Goal: Information Seeking & Learning: Check status

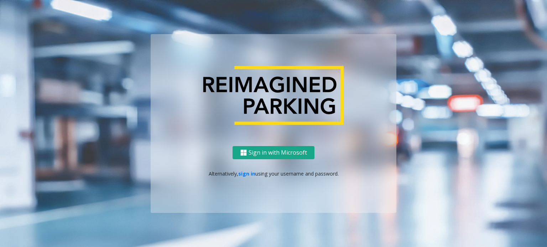
click at [292, 156] on button "Sign in with Microsoft" at bounding box center [274, 152] width 82 height 13
click at [244, 176] on link "sign in" at bounding box center [246, 174] width 17 height 7
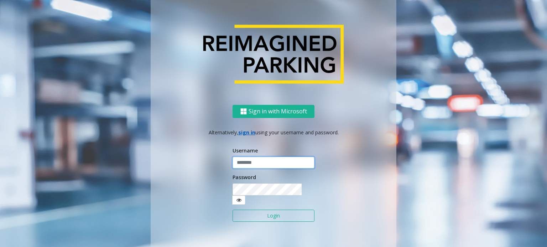
type input "**********"
click at [269, 212] on button "Login" at bounding box center [274, 216] width 82 height 12
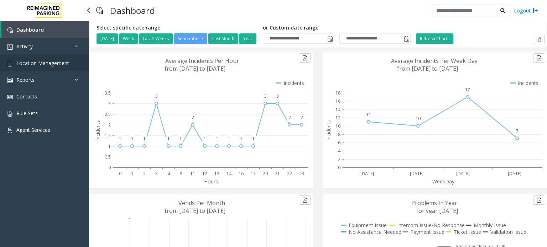
click at [48, 58] on link "Location Management" at bounding box center [44, 63] width 89 height 17
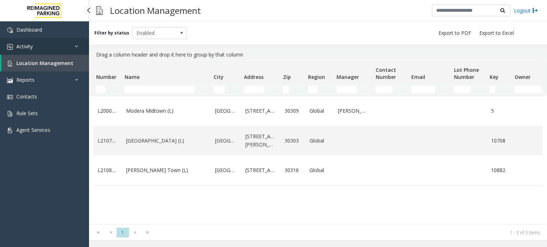
click at [43, 45] on link "Activity" at bounding box center [44, 46] width 89 height 17
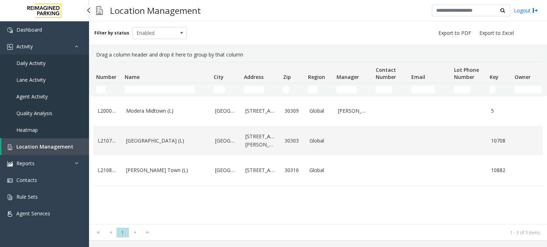
click at [42, 63] on span "Daily Activity" at bounding box center [30, 63] width 29 height 7
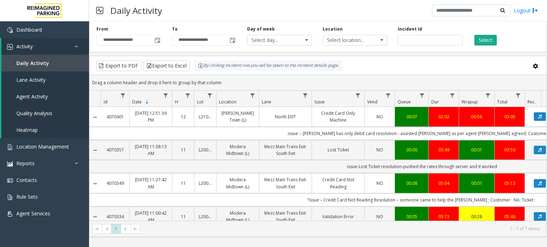
scroll to position [0, 56]
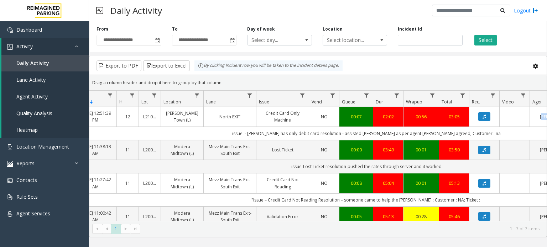
drag, startPoint x: 547, startPoint y: 121, endPoint x: 546, endPoint y: 134, distance: 12.5
click at [546, 134] on kendo-grid "Export to PDF Export to Excel By clicking Incident row you will be taken to the…" at bounding box center [318, 147] width 458 height 182
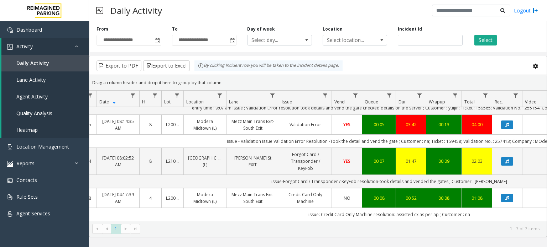
scroll to position [0, 0]
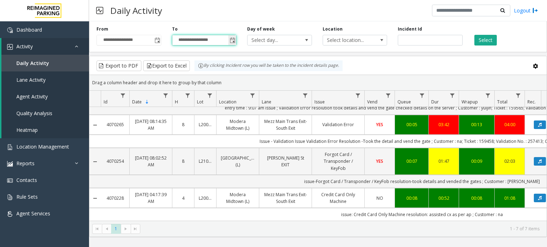
click at [204, 38] on input "**********" at bounding box center [204, 40] width 64 height 10
click at [142, 39] on input "**********" at bounding box center [129, 40] width 64 height 10
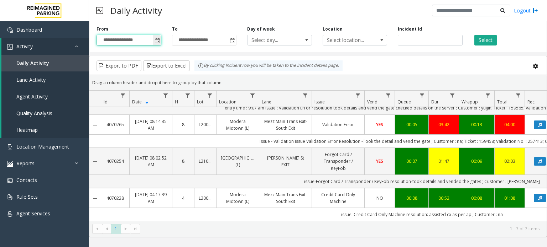
click at [155, 41] on span "Toggle popup" at bounding box center [158, 41] width 6 height 6
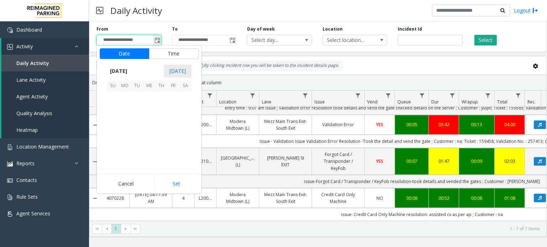
scroll to position [127793, 0]
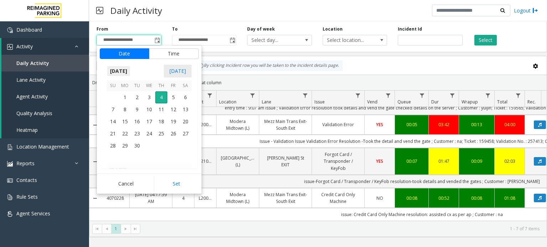
click at [127, 69] on span "September 2025" at bounding box center [119, 71] width 24 height 11
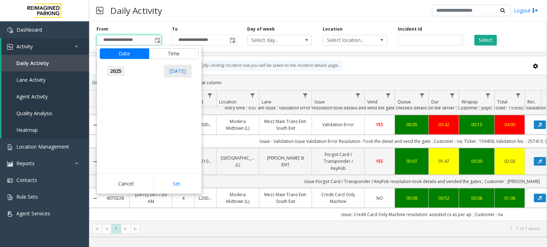
scroll to position [7602, 0]
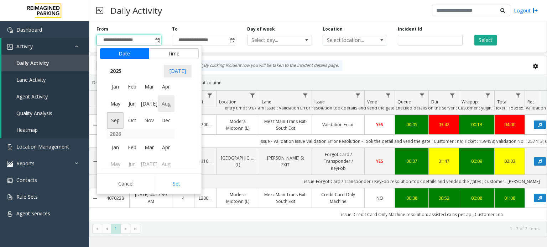
click at [161, 106] on span "Aug" at bounding box center [166, 103] width 17 height 17
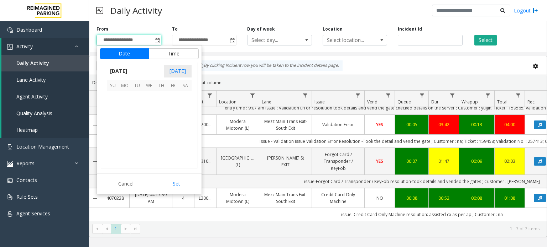
scroll to position [127709, 0]
click at [117, 130] on span "17" at bounding box center [113, 134] width 12 height 12
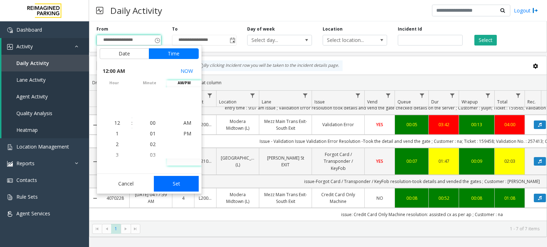
click at [182, 183] on button "Set" at bounding box center [176, 184] width 45 height 16
type input "**********"
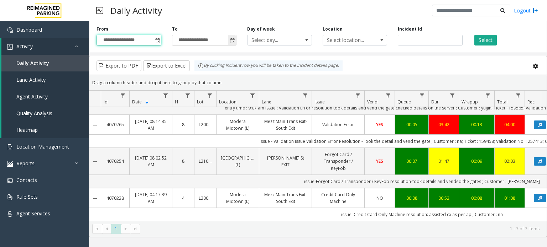
click at [231, 41] on span "Toggle popup" at bounding box center [233, 41] width 6 height 6
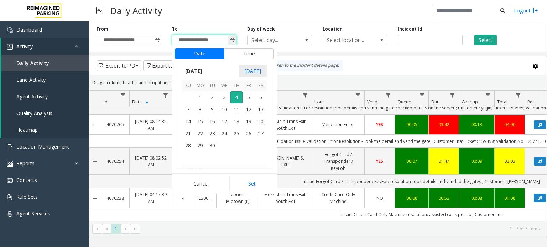
scroll to position [11, 0]
click at [197, 71] on span "September 2025" at bounding box center [194, 71] width 24 height 11
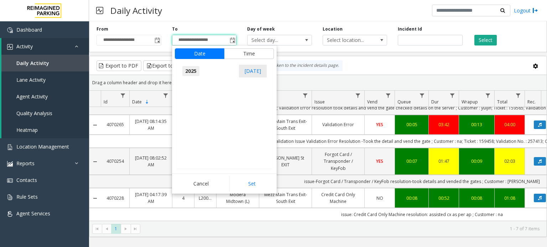
scroll to position [7602, 0]
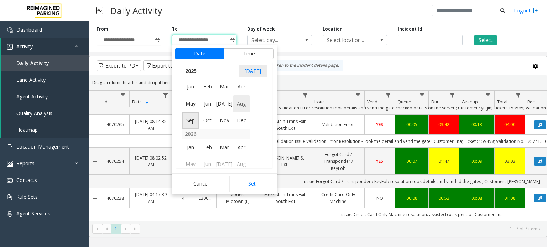
click at [238, 107] on span "Aug" at bounding box center [241, 103] width 17 height 17
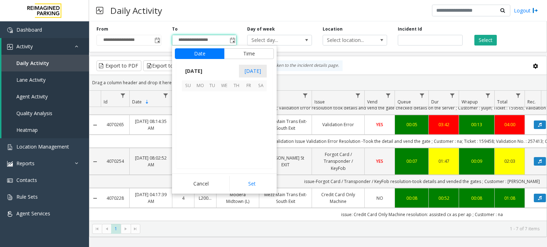
scroll to position [127709, 0]
click at [204, 133] on span "18" at bounding box center [200, 134] width 12 height 12
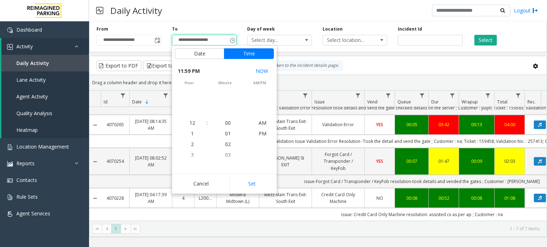
scroll to position [11, 0]
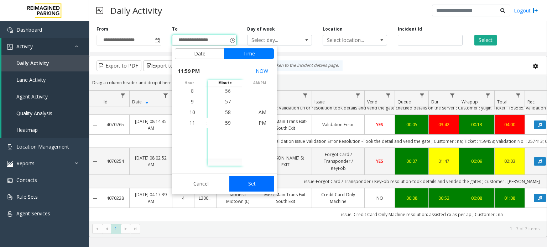
click at [248, 178] on button "Set" at bounding box center [251, 184] width 45 height 16
type input "**********"
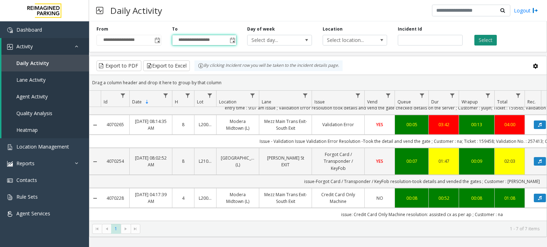
click at [490, 42] on button "Select" at bounding box center [485, 40] width 22 height 11
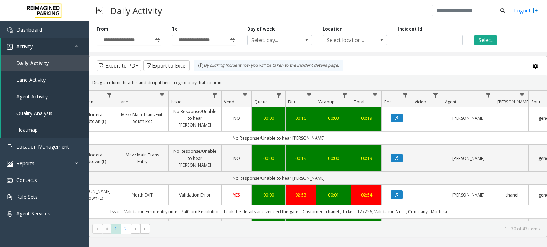
scroll to position [0, 144]
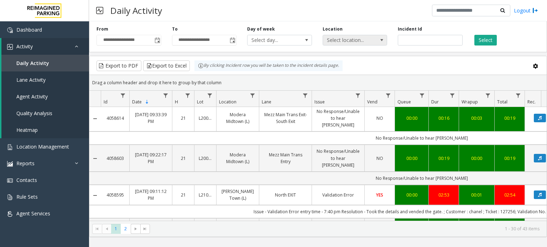
click at [355, 39] on span "Select location..." at bounding box center [348, 40] width 51 height 10
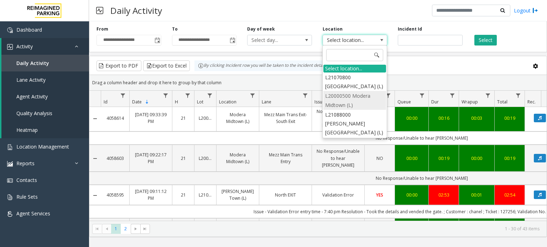
click at [357, 91] on li "L20000500 Modera Midtown (L)" at bounding box center [354, 100] width 63 height 19
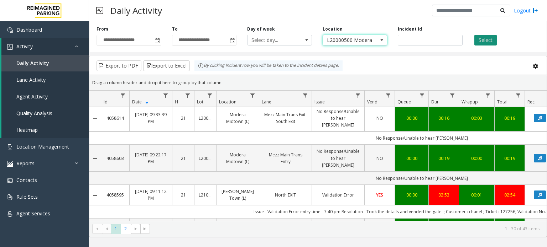
click at [482, 42] on button "Select" at bounding box center [485, 40] width 22 height 11
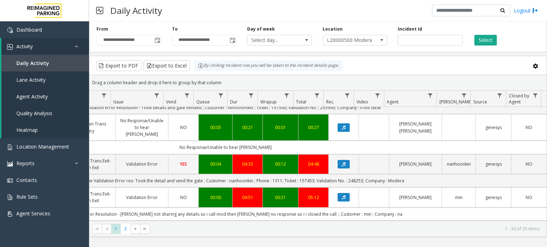
drag, startPoint x: 546, startPoint y: 134, endPoint x: 545, endPoint y: 148, distance: 14.3
click at [545, 148] on div "4058667 [DATE] 10:24:01 PM 22 L20000500 [GEOGRAPHIC_DATA] (L) Mezz Main Trans E…" at bounding box center [317, 164] width 457 height 114
click at [429, 174] on td "Issue - Validation Issue Validation Error res- Took the detail and vend the gat…" at bounding box center [226, 180] width 642 height 13
click at [547, 211] on kendo-grid "Export to PDF Export to Excel By clicking Incident row you will be taken to the…" at bounding box center [318, 147] width 458 height 182
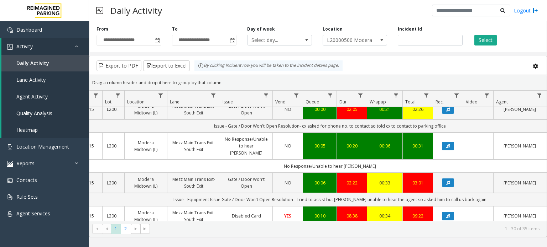
click at [448, 247] on icon "Data table" at bounding box center [448, 250] width 4 height 4
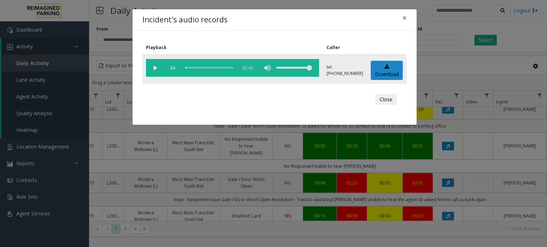
click at [159, 68] on vg-play-pause at bounding box center [155, 68] width 18 height 18
drag, startPoint x: 310, startPoint y: 68, endPoint x: 296, endPoint y: 68, distance: 15.0
click at [296, 68] on div "volume level" at bounding box center [294, 68] width 36 height 18
drag, startPoint x: 296, startPoint y: 68, endPoint x: 313, endPoint y: 68, distance: 17.4
click at [312, 68] on div "volume level" at bounding box center [294, 68] width 36 height 18
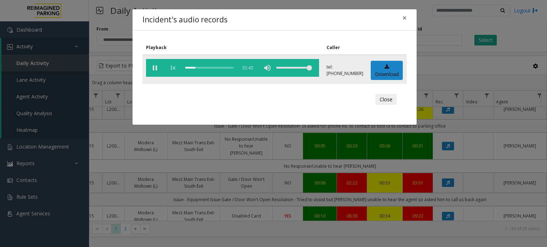
drag, startPoint x: 313, startPoint y: 67, endPoint x: 322, endPoint y: 67, distance: 8.5
click at [322, 67] on td "1x 01:42" at bounding box center [232, 69] width 181 height 29
drag, startPoint x: 310, startPoint y: 67, endPoint x: 316, endPoint y: 68, distance: 6.1
click at [316, 68] on vg-controls "1x 01:42" at bounding box center [232, 68] width 173 height 18
drag, startPoint x: 309, startPoint y: 68, endPoint x: 317, endPoint y: 67, distance: 7.9
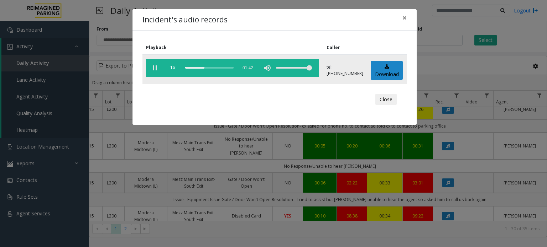
click at [317, 67] on vg-controls "1x 01:42" at bounding box center [232, 68] width 173 height 18
click at [224, 68] on div "scrub bar" at bounding box center [209, 68] width 48 height 18
click at [231, 68] on div "scrub bar" at bounding box center [209, 68] width 48 height 18
click at [235, 67] on vg-controls "1x 01:42" at bounding box center [232, 68] width 173 height 18
click at [404, 14] on span "×" at bounding box center [404, 18] width 4 height 10
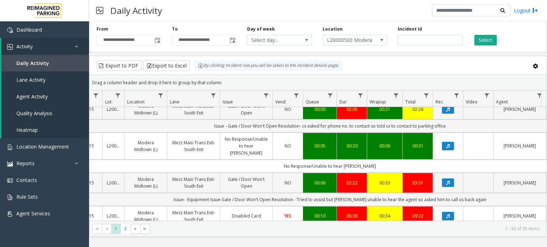
click at [389, 246] on div "05:39" at bounding box center [384, 249] width 27 height 7
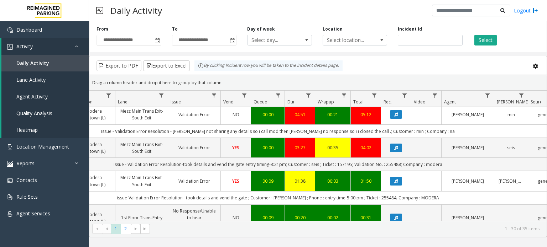
scroll to position [375, 144]
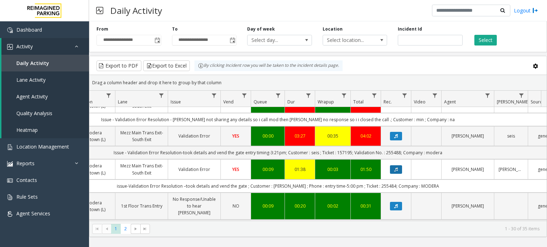
click at [395, 168] on icon "Data table" at bounding box center [396, 170] width 4 height 4
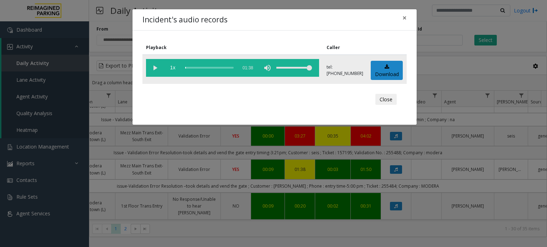
click at [152, 68] on vg-play-pause at bounding box center [155, 68] width 18 height 18
click at [404, 17] on span "×" at bounding box center [404, 18] width 4 height 10
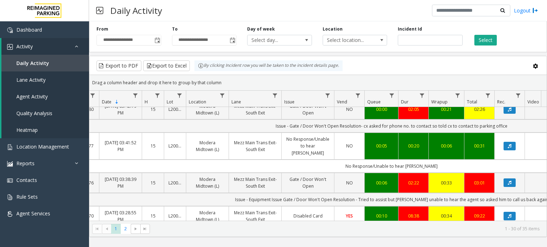
scroll to position [0, 0]
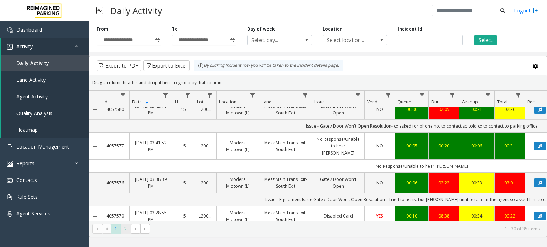
click at [125, 230] on span "2" at bounding box center [126, 229] width 10 height 10
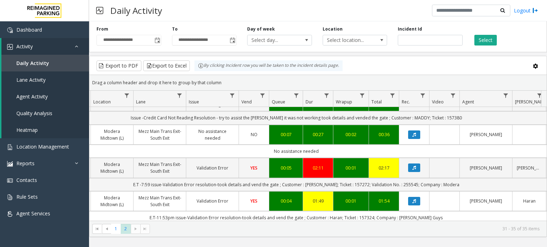
scroll to position [25, 126]
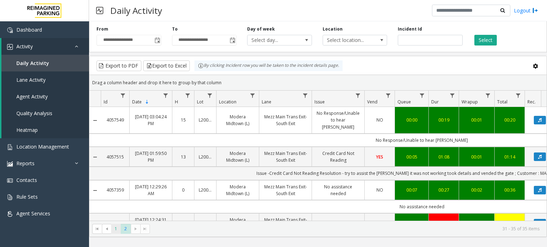
click at [116, 229] on span "1" at bounding box center [116, 229] width 10 height 10
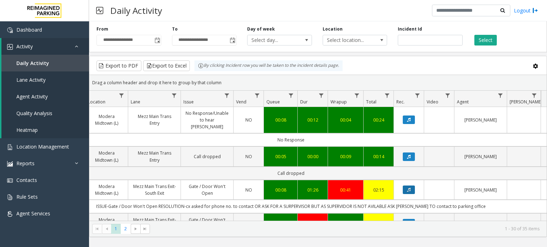
click at [407, 188] on icon "Data table" at bounding box center [409, 190] width 4 height 4
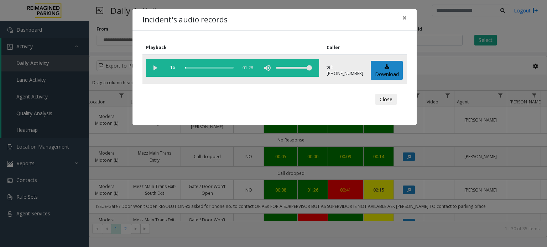
click at [151, 66] on vg-play-pause at bounding box center [155, 68] width 18 height 18
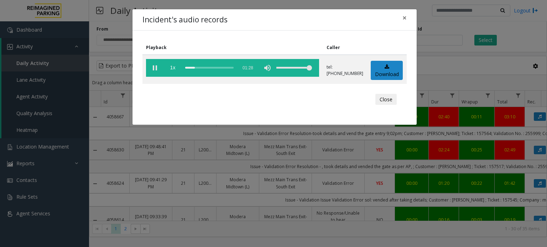
scroll to position [768, 131]
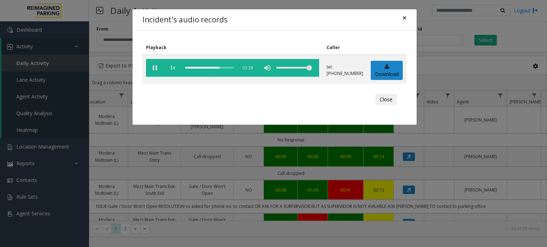
click at [405, 17] on span "×" at bounding box center [404, 18] width 4 height 10
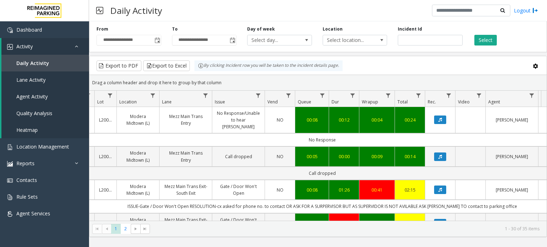
scroll to position [0, 107]
